Goal: Task Accomplishment & Management: Manage account settings

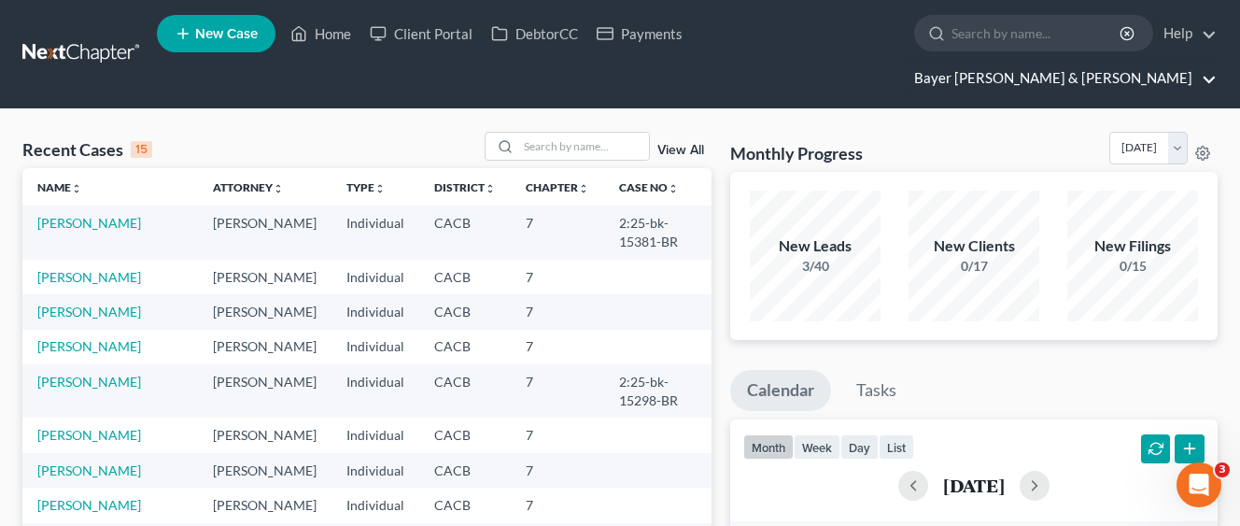
click at [1115, 62] on link "Bayer [PERSON_NAME] & [PERSON_NAME]" at bounding box center [1061, 79] width 312 height 34
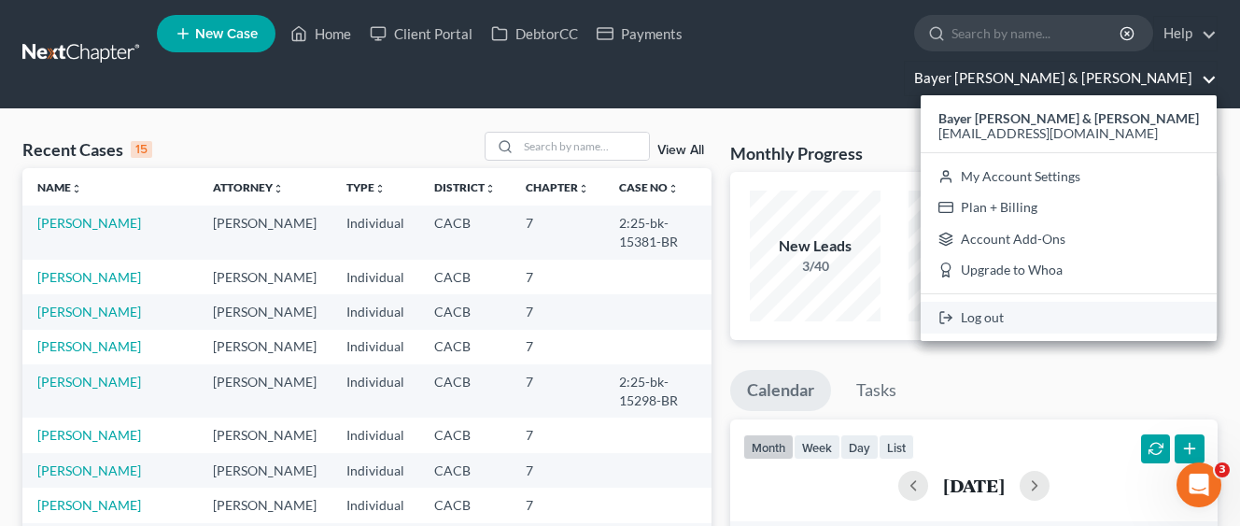
click at [1097, 302] on link "Log out" at bounding box center [1068, 318] width 296 height 32
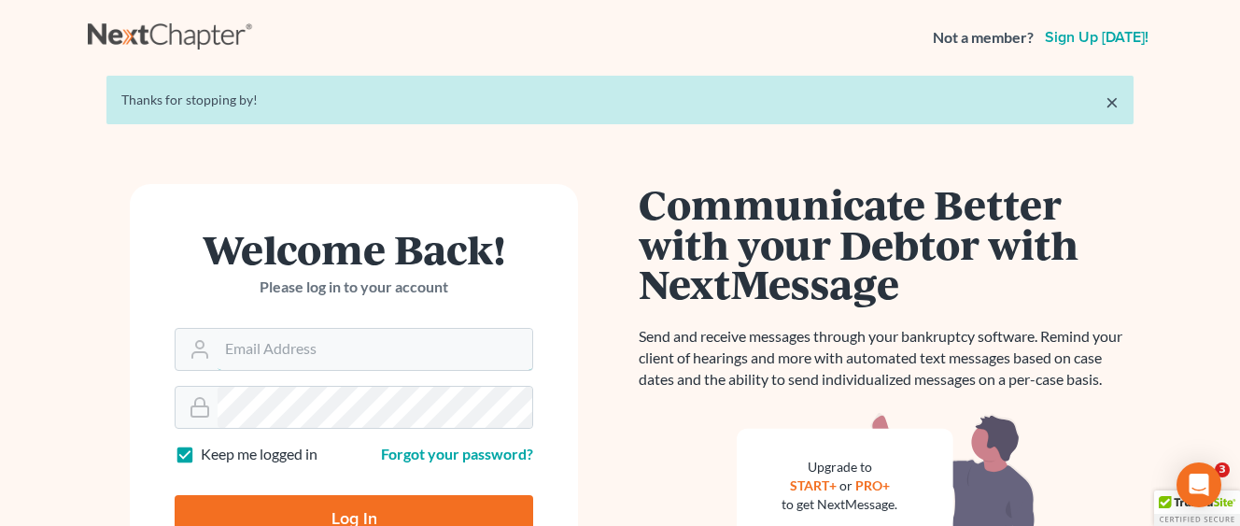
type input "[EMAIL_ADDRESS][DOMAIN_NAME]"
click at [405, 514] on input "Log In" at bounding box center [354, 518] width 358 height 47
type input "Thinking..."
